Goal: Check status: Check status

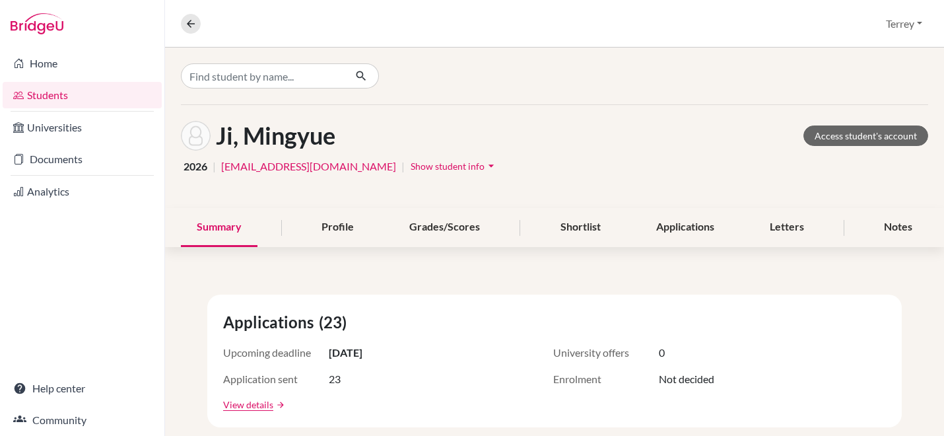
click at [37, 77] on li "Home" at bounding box center [82, 64] width 164 height 32
click at [32, 63] on link "Home" at bounding box center [82, 63] width 159 height 26
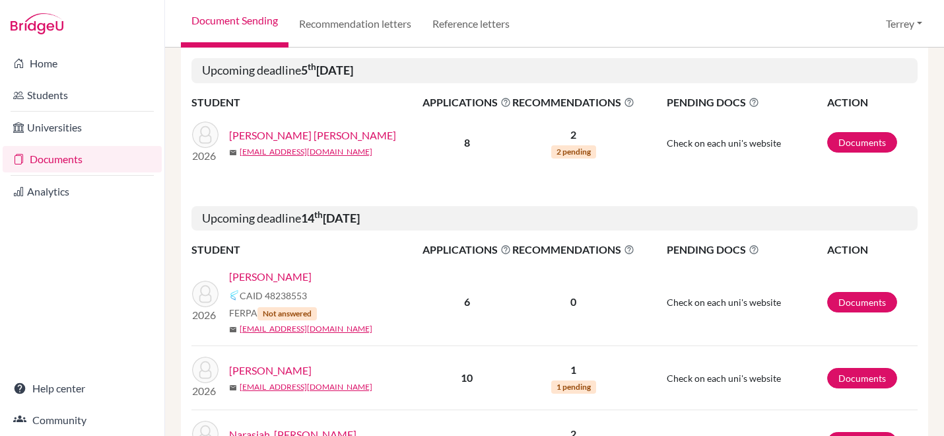
scroll to position [1545, 0]
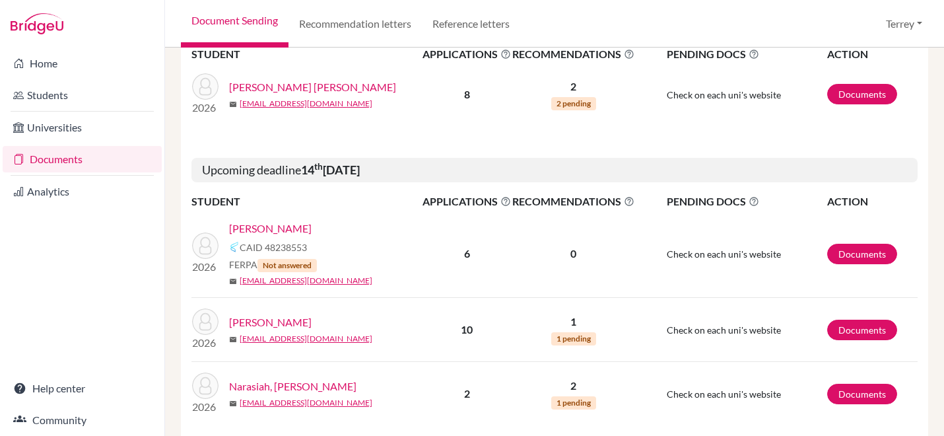
click at [255, 222] on link "[PERSON_NAME]" at bounding box center [270, 228] width 83 height 16
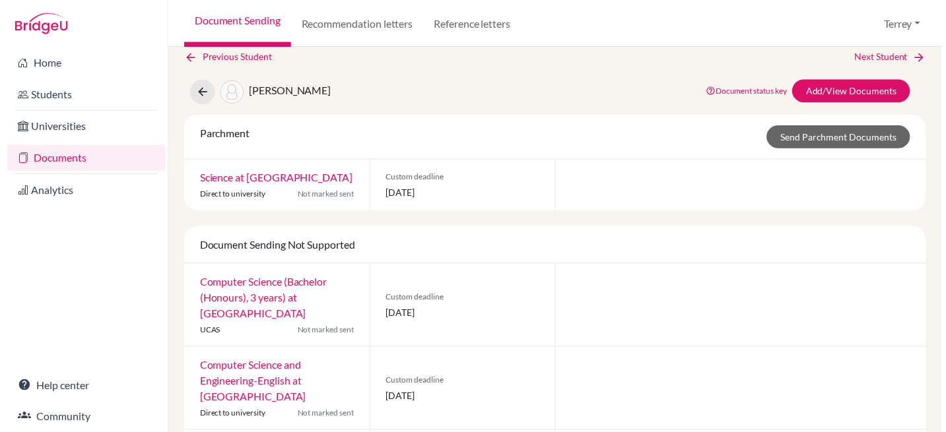
scroll to position [246, 0]
